Goal: Task Accomplishment & Management: Manage account settings

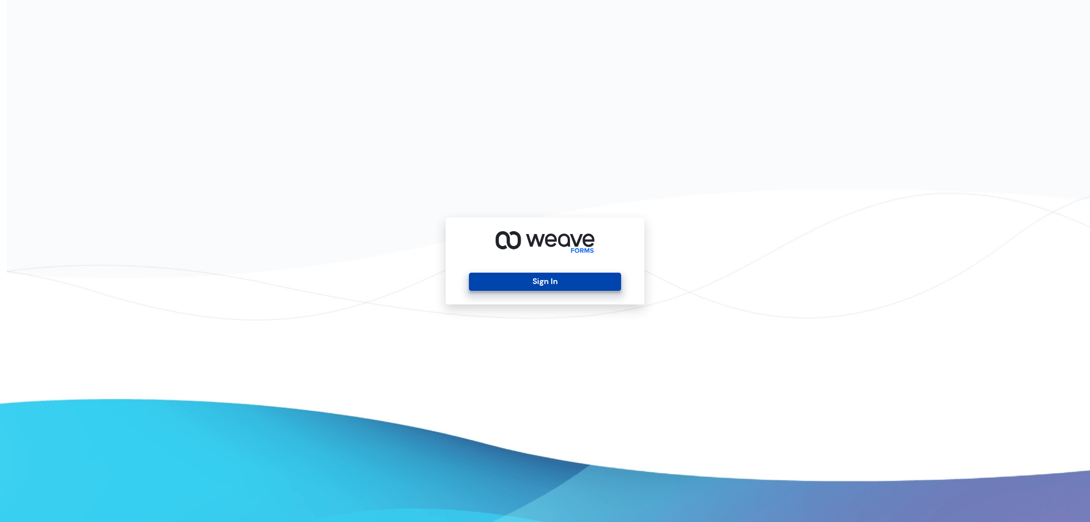
click at [531, 287] on button "Sign In" at bounding box center [545, 281] width 152 height 18
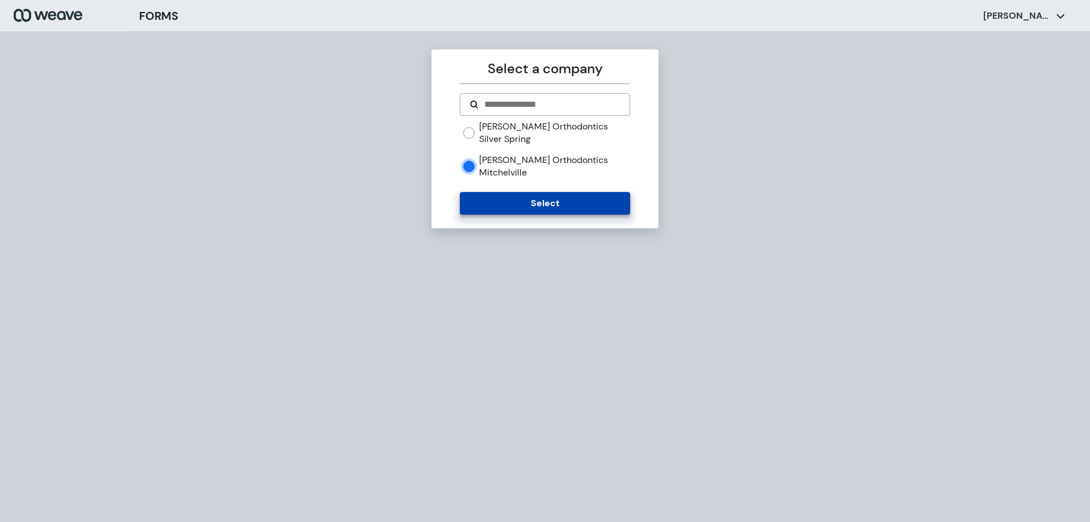
click at [514, 192] on button "Select" at bounding box center [545, 203] width 170 height 23
